Goal: Use online tool/utility: Utilize a website feature to perform a specific function

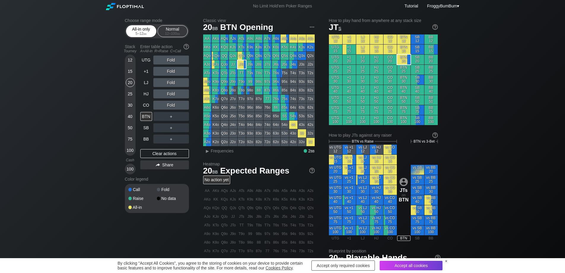
click at [142, 32] on div "5 – 12 bb" at bounding box center [141, 33] width 25 height 4
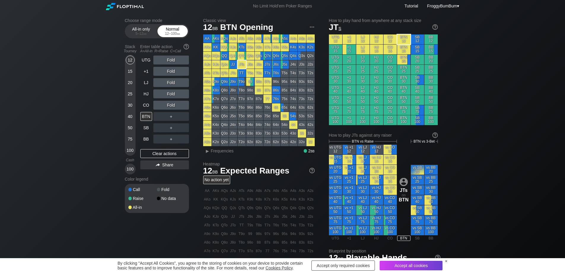
click at [166, 35] on div "12 – 100 bb" at bounding box center [172, 33] width 25 height 4
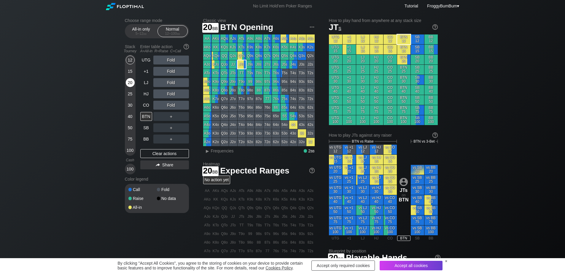
click at [132, 80] on div "20" at bounding box center [130, 82] width 9 height 9
click at [171, 118] on div "R ✕" at bounding box center [171, 116] width 12 height 9
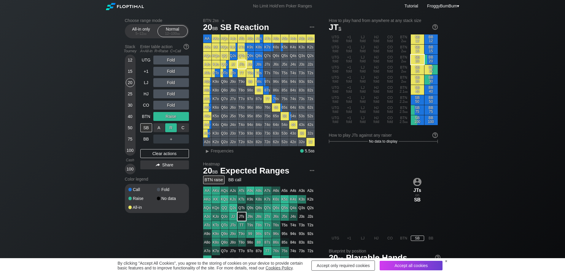
click at [172, 126] on div "R ✕" at bounding box center [171, 127] width 12 height 9
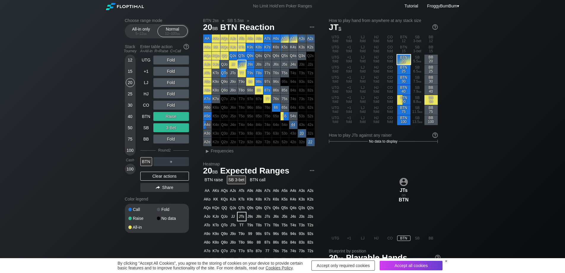
click at [355, 181] on div "JTs on BTN" at bounding box center [383, 190] width 109 height 90
click at [171, 126] on div "R ✕" at bounding box center [171, 127] width 12 height 9
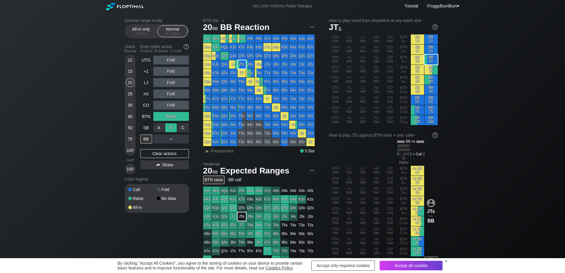
click at [171, 126] on div "R ✕" at bounding box center [171, 127] width 12 height 9
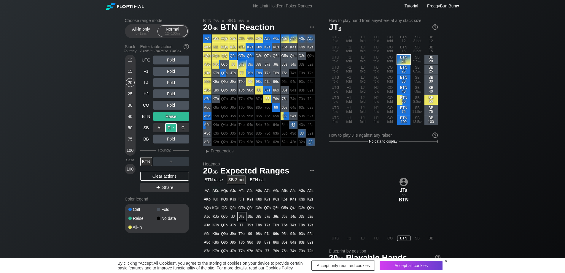
click at [174, 129] on div "R ✕" at bounding box center [171, 127] width 12 height 9
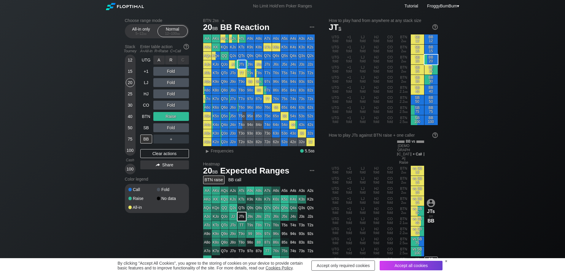
click at [172, 58] on div "R ✕" at bounding box center [171, 59] width 12 height 9
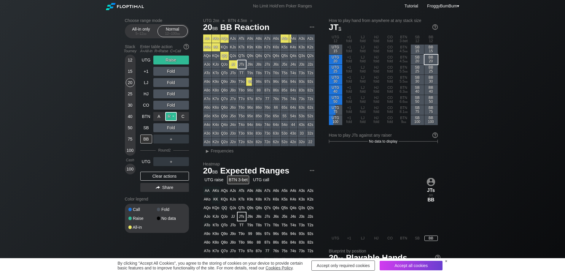
click at [172, 115] on div "R ✕" at bounding box center [171, 116] width 12 height 9
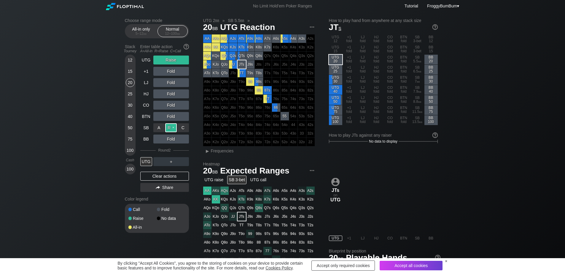
click at [173, 128] on div "R ✕" at bounding box center [171, 127] width 12 height 9
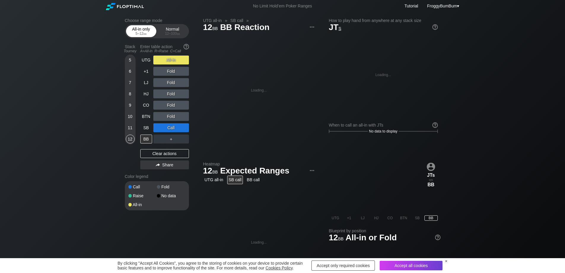
click at [141, 31] on div "5 – 12 bb" at bounding box center [141, 33] width 25 height 4
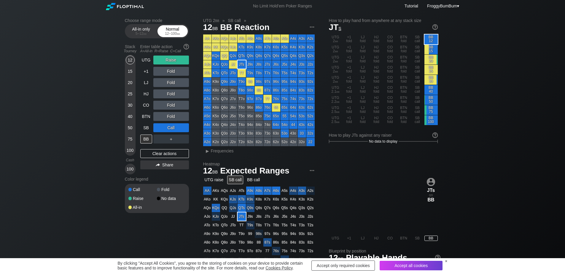
click at [169, 28] on div "Normal 12 – 100 bb" at bounding box center [172, 31] width 27 height 11
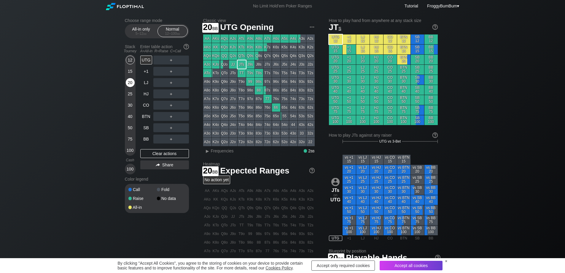
click at [131, 82] on div "20" at bounding box center [130, 82] width 9 height 9
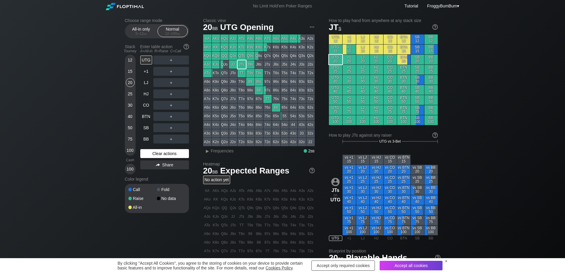
click at [163, 154] on div "Clear actions" at bounding box center [164, 153] width 49 height 9
click at [499, 88] on div "Choose range mode All-in only 5 – 12 bb Normal 12 – 100 bb Stack Tourney Enter …" at bounding box center [282, 201] width 565 height 379
click at [407, 6] on link "Tutorial" at bounding box center [412, 6] width 14 height 5
